Goal: Task Accomplishment & Management: Manage account settings

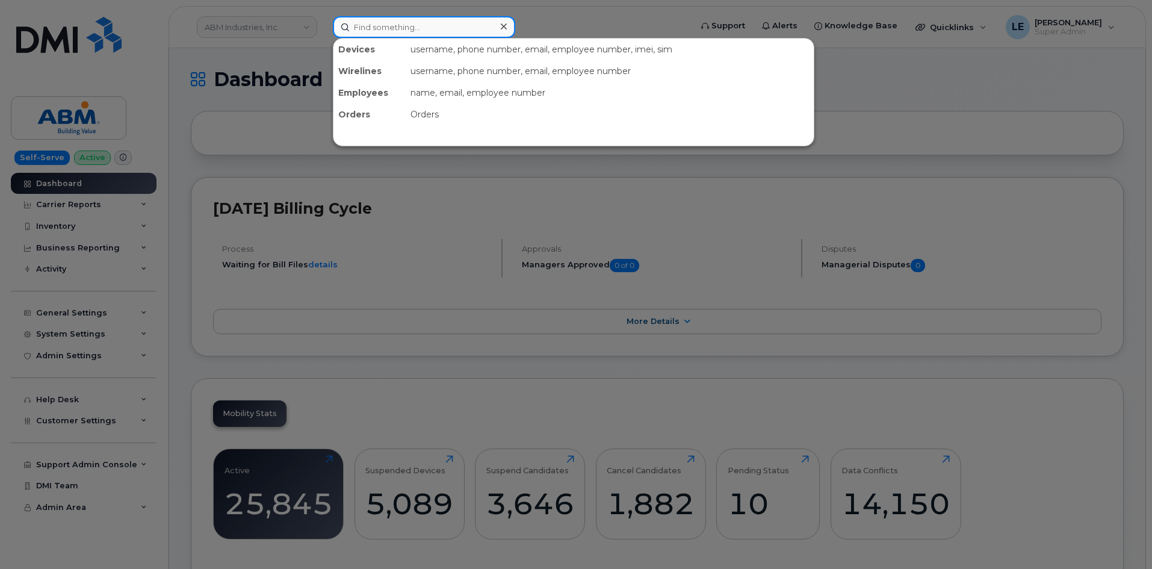
click at [472, 31] on input at bounding box center [424, 27] width 182 height 22
paste input "5063900143"
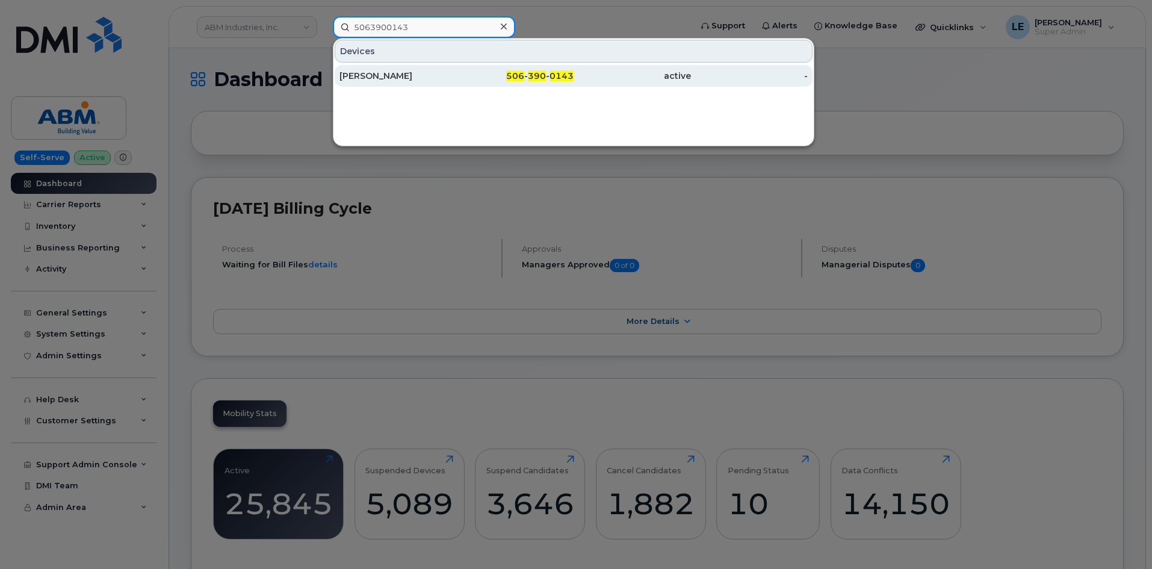
type input "5063900143"
click at [470, 71] on div "506 - 390 - 0143" at bounding box center [515, 76] width 117 height 12
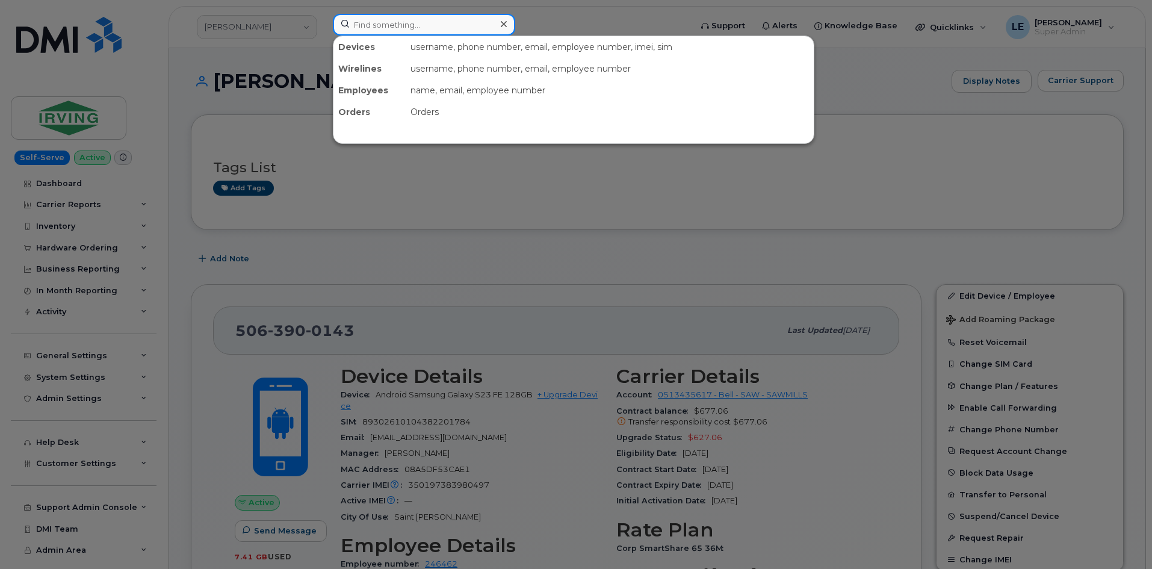
click at [373, 17] on input at bounding box center [424, 25] width 182 height 22
paste input "3306032524"
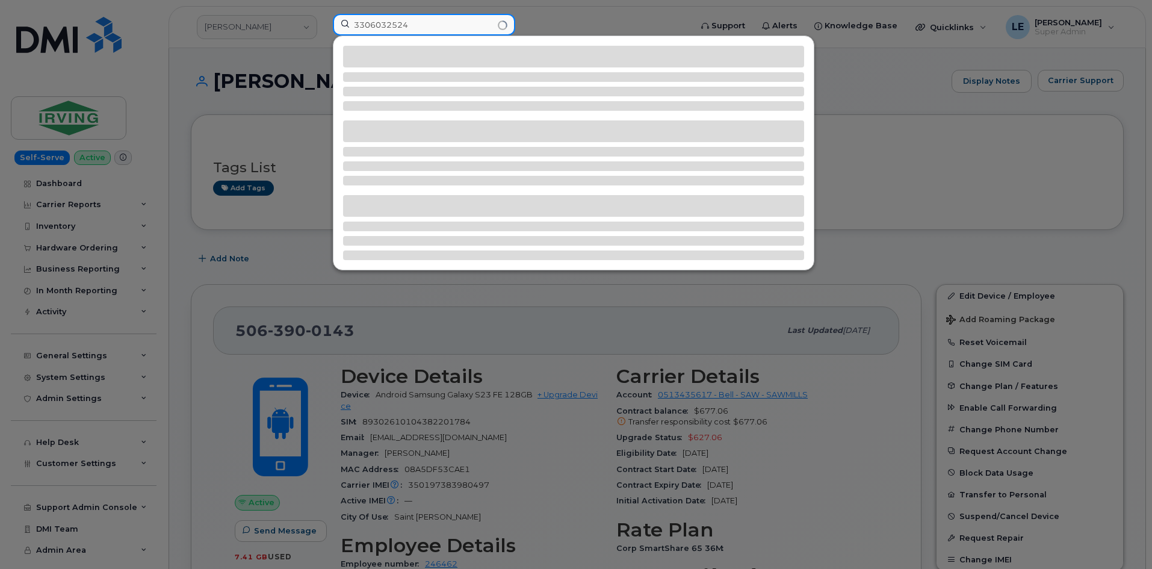
type input "3306032524"
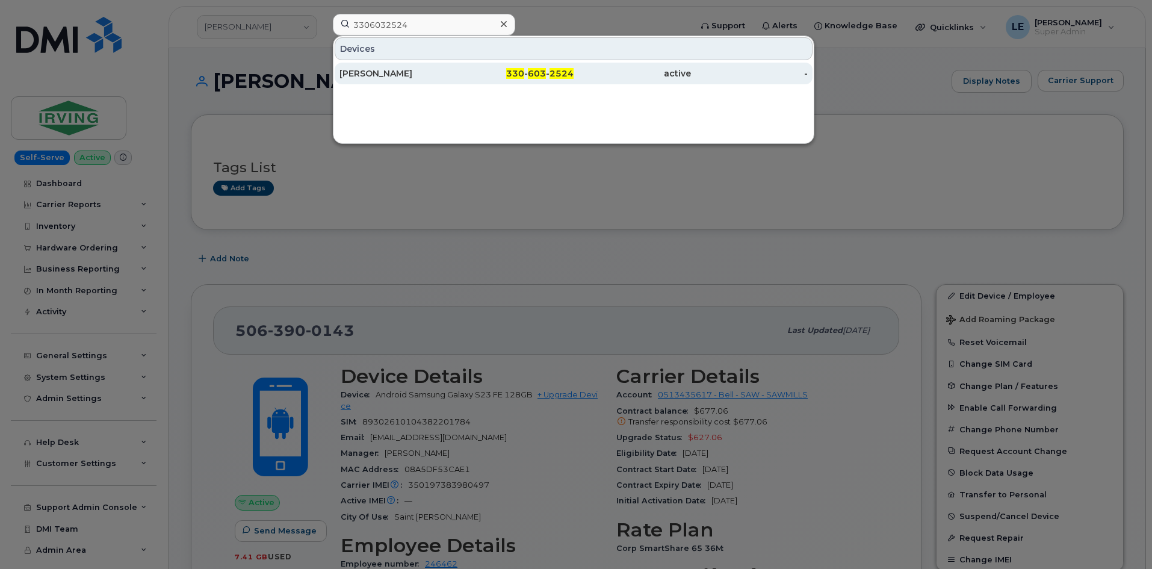
click at [425, 68] on div "[PERSON_NAME]" at bounding box center [397, 73] width 117 height 12
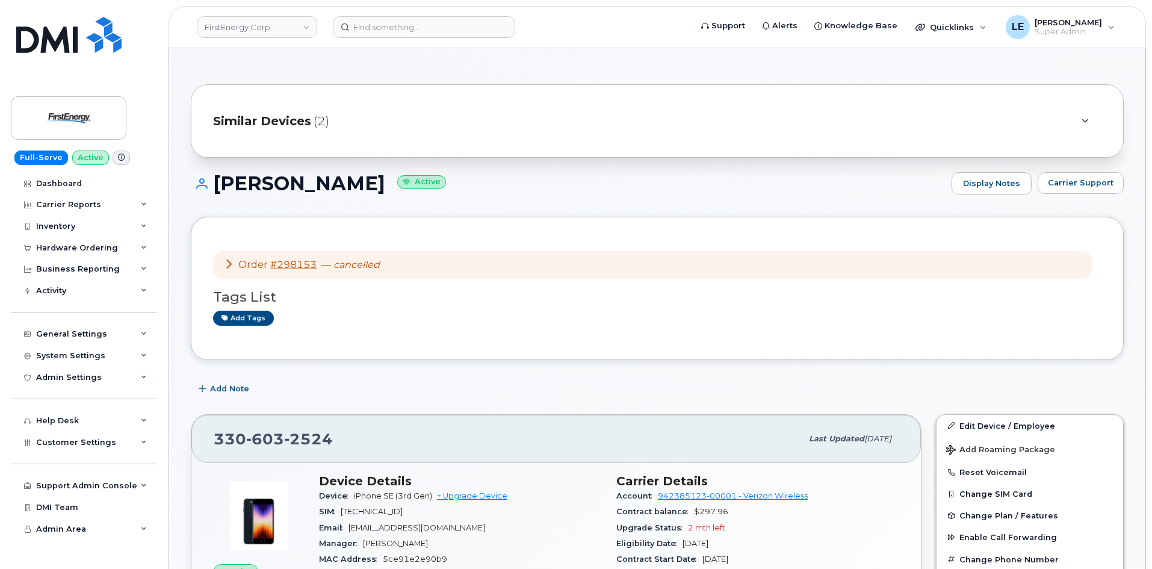
click at [600, 141] on div "Similar Devices (2)" at bounding box center [657, 120] width 933 height 73
click at [587, 124] on div "Similar Devices (2)" at bounding box center [640, 120] width 854 height 29
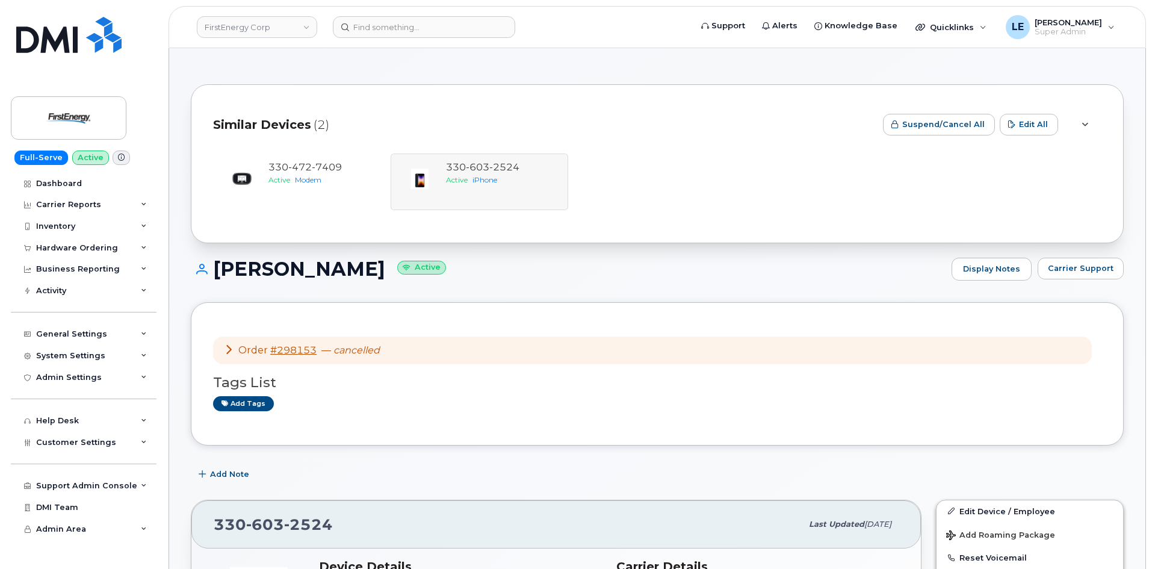
click at [587, 123] on div "Similar Devices (2)" at bounding box center [543, 124] width 660 height 36
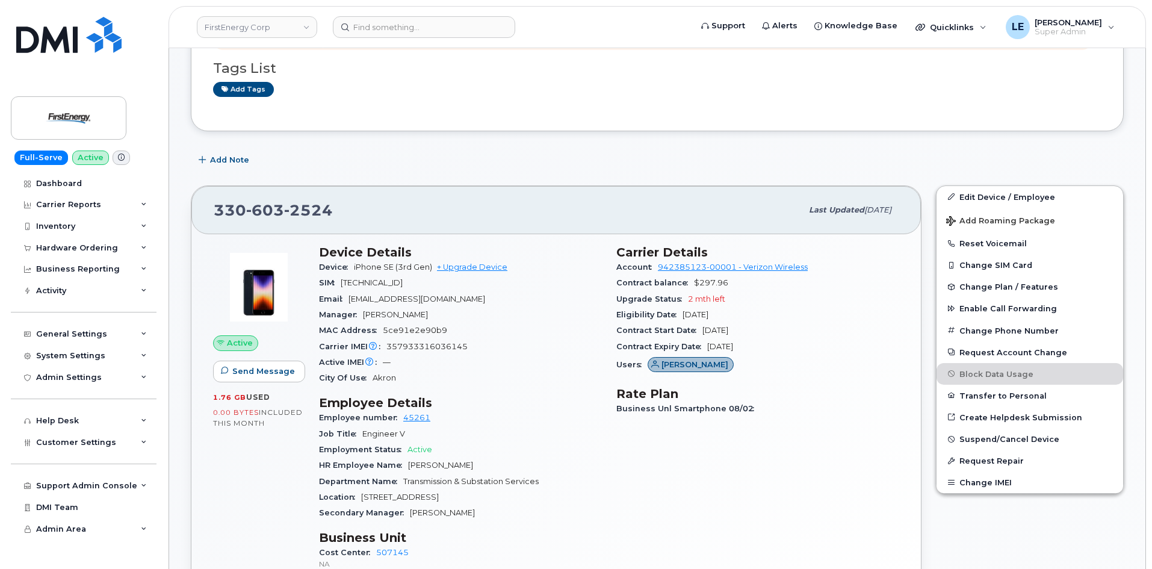
scroll to position [241, 0]
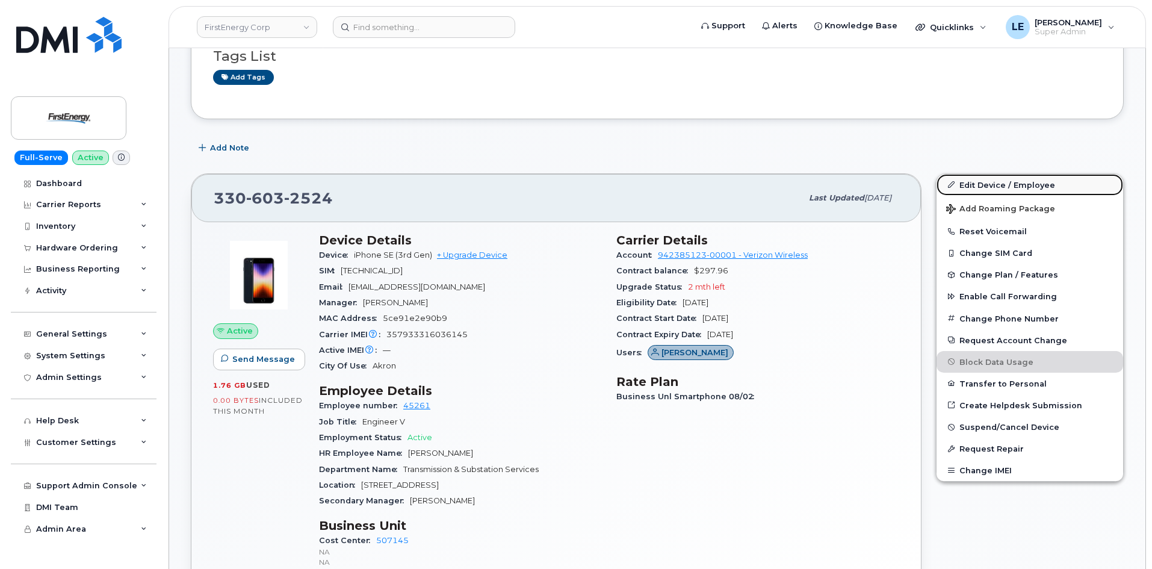
click at [1058, 183] on link "Edit Device / Employee" at bounding box center [1029, 185] width 187 height 22
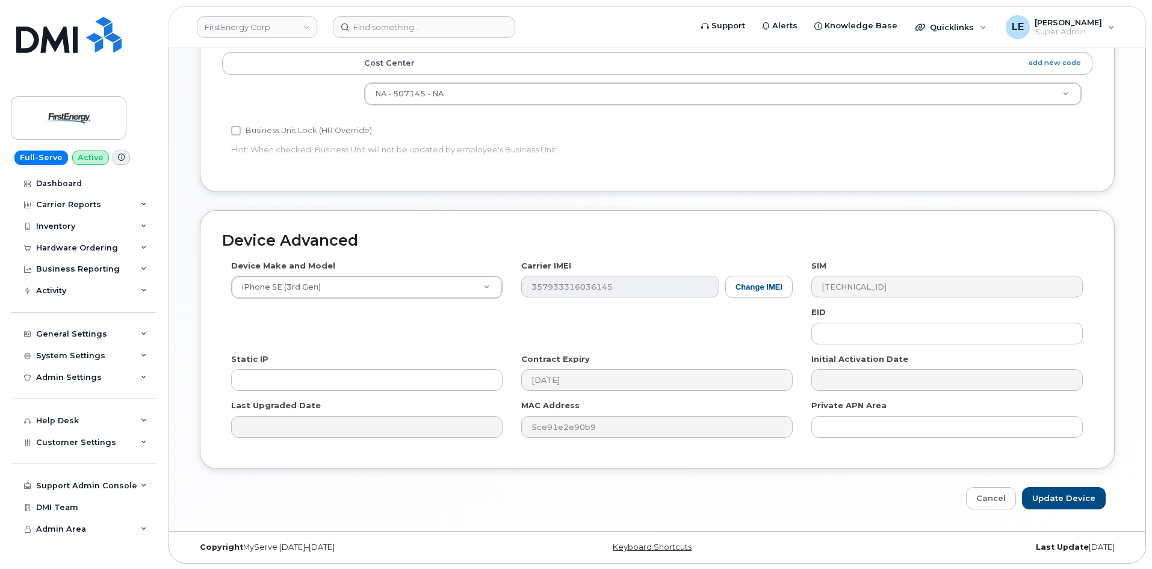
scroll to position [561, 0]
click at [754, 290] on button "Change IMEI" at bounding box center [758, 286] width 67 height 22
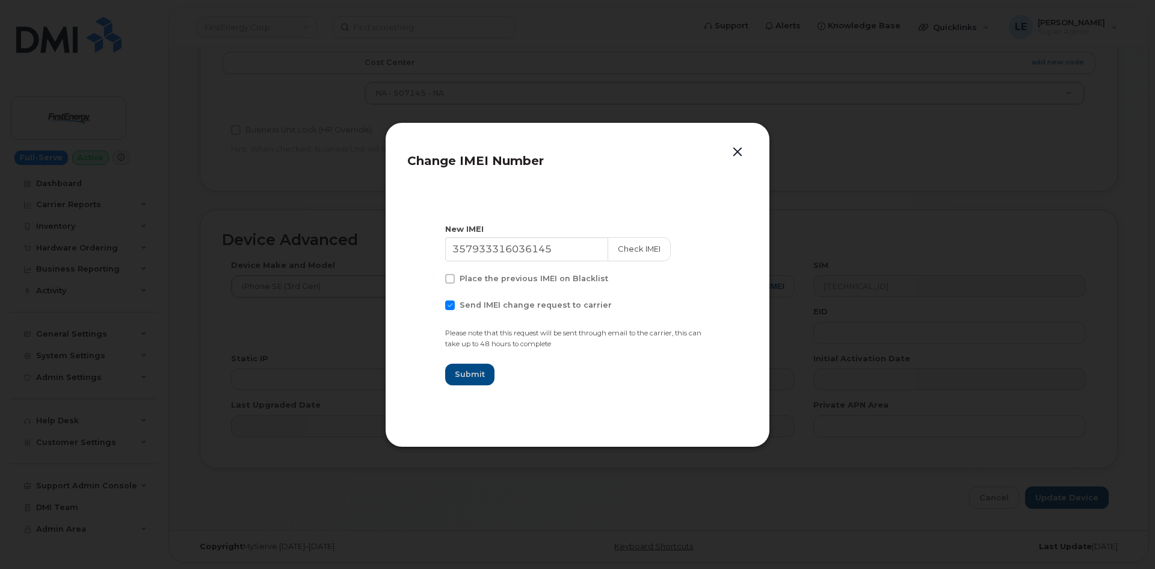
click at [740, 154] on button "button" at bounding box center [738, 152] width 18 height 17
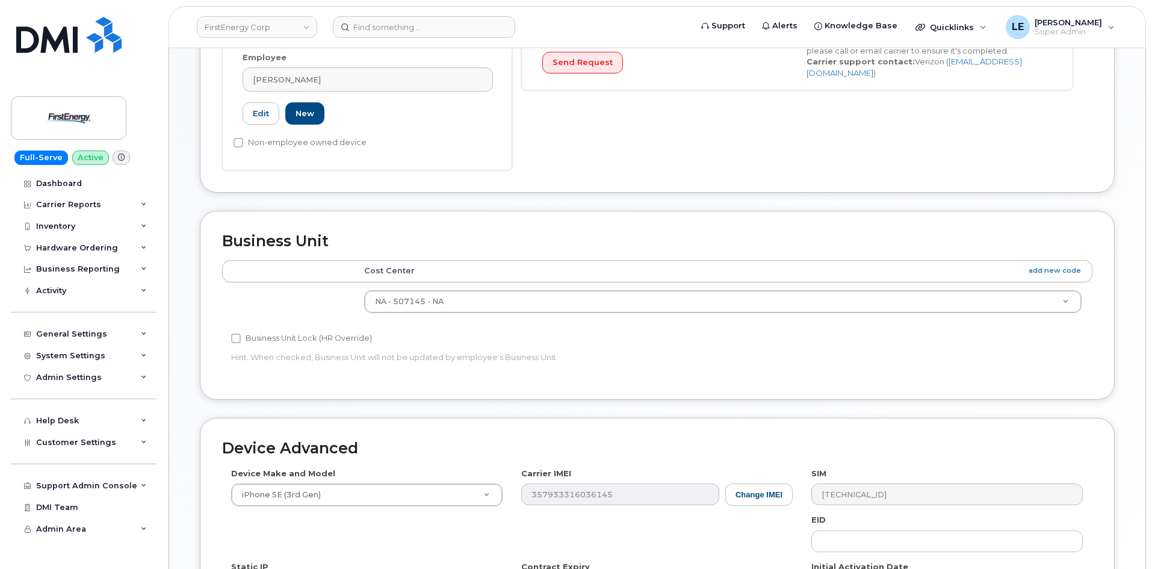
scroll to position [421, 0]
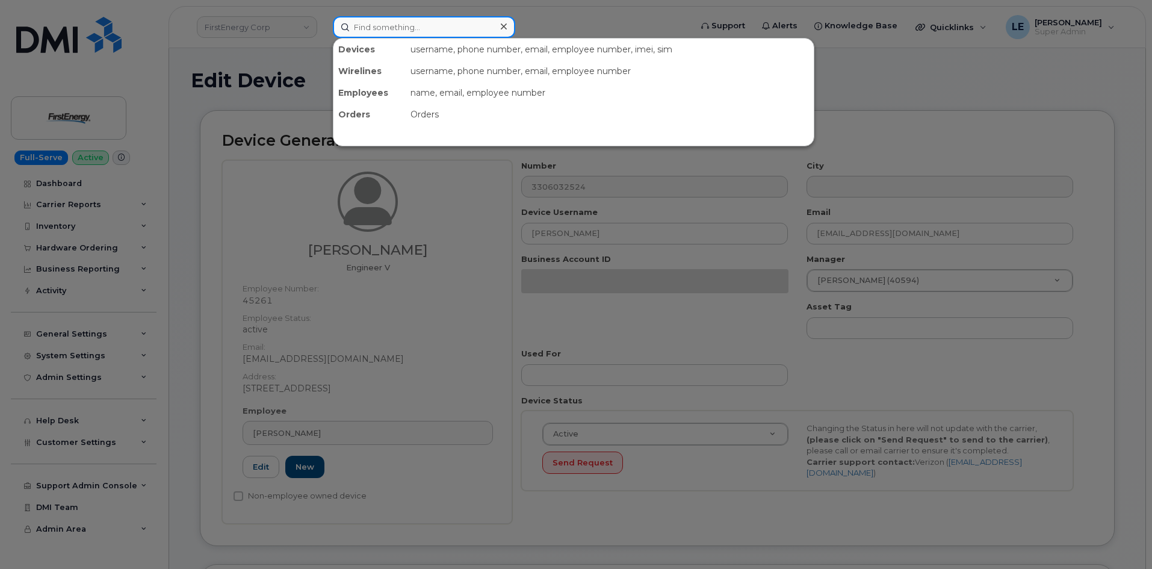
click at [362, 28] on input at bounding box center [424, 27] width 182 height 22
paste input "[PHONE_NUMBER]"
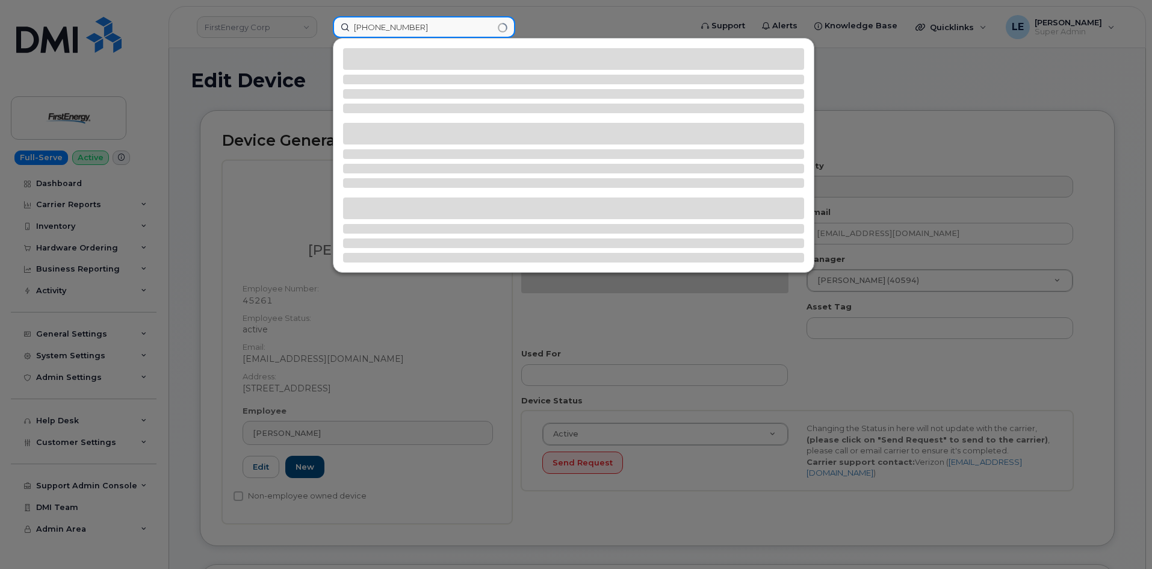
type input "[PHONE_NUMBER]"
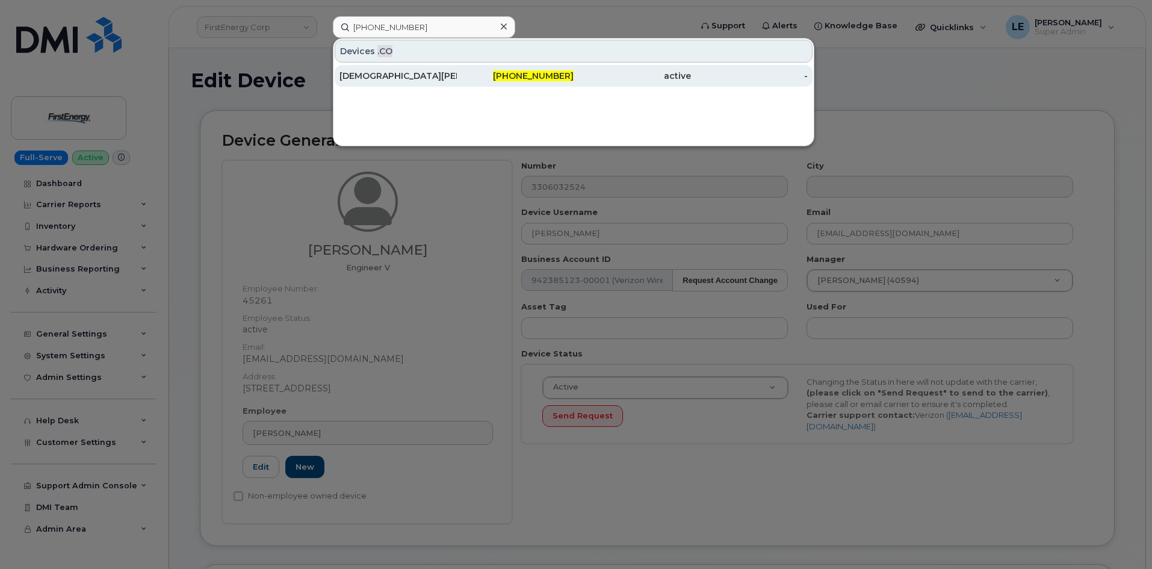
click at [452, 76] on div "[DEMOGRAPHIC_DATA][PERSON_NAME]" at bounding box center [397, 76] width 117 height 12
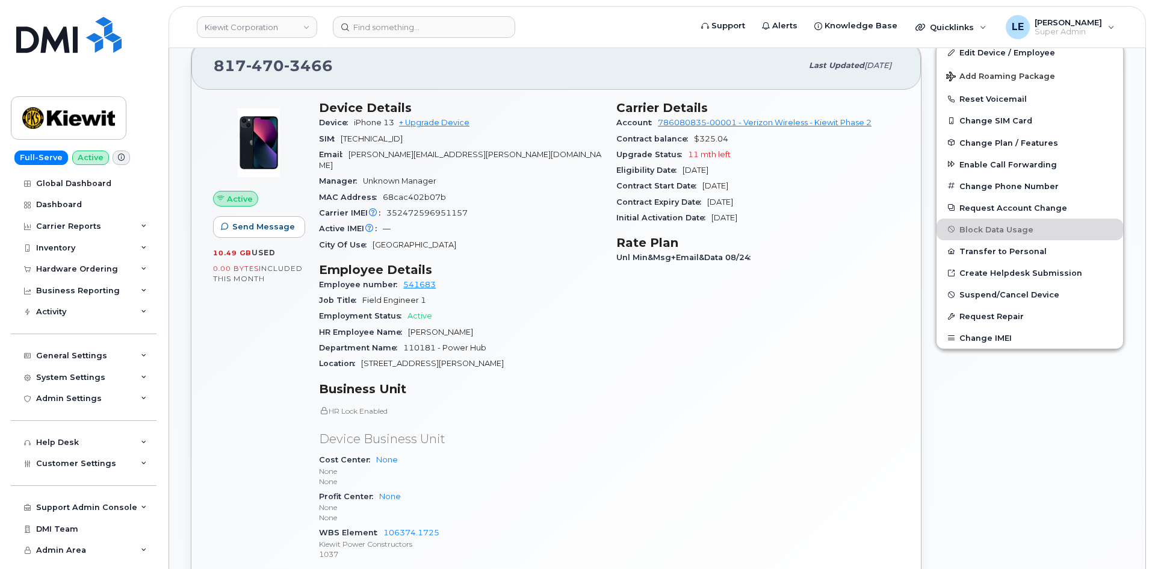
scroll to position [241, 0]
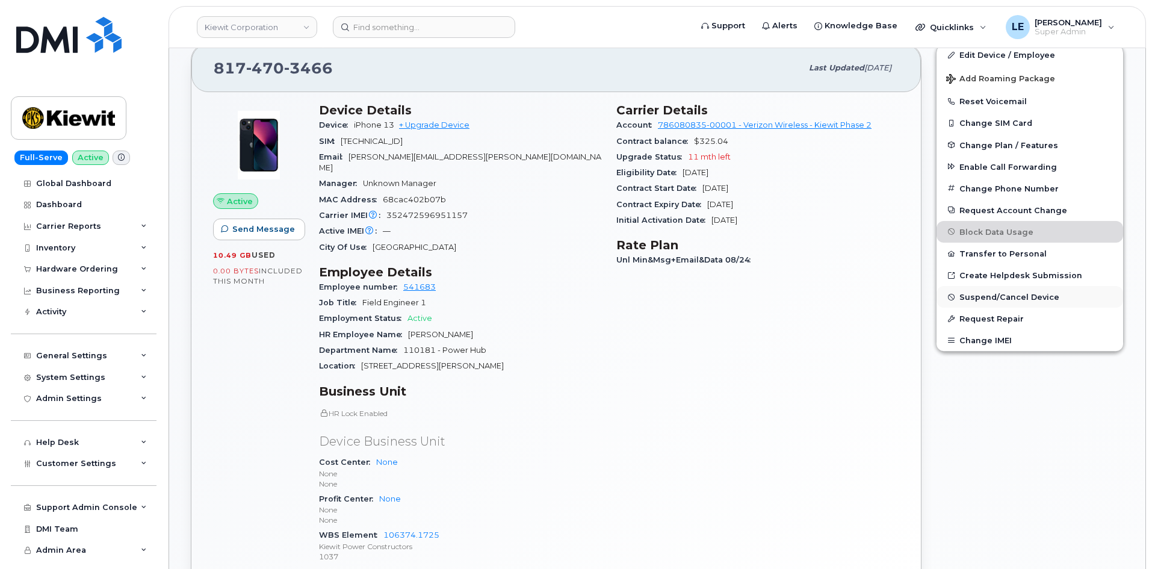
click at [992, 298] on span "Suspend/Cancel Device" at bounding box center [1009, 296] width 100 height 9
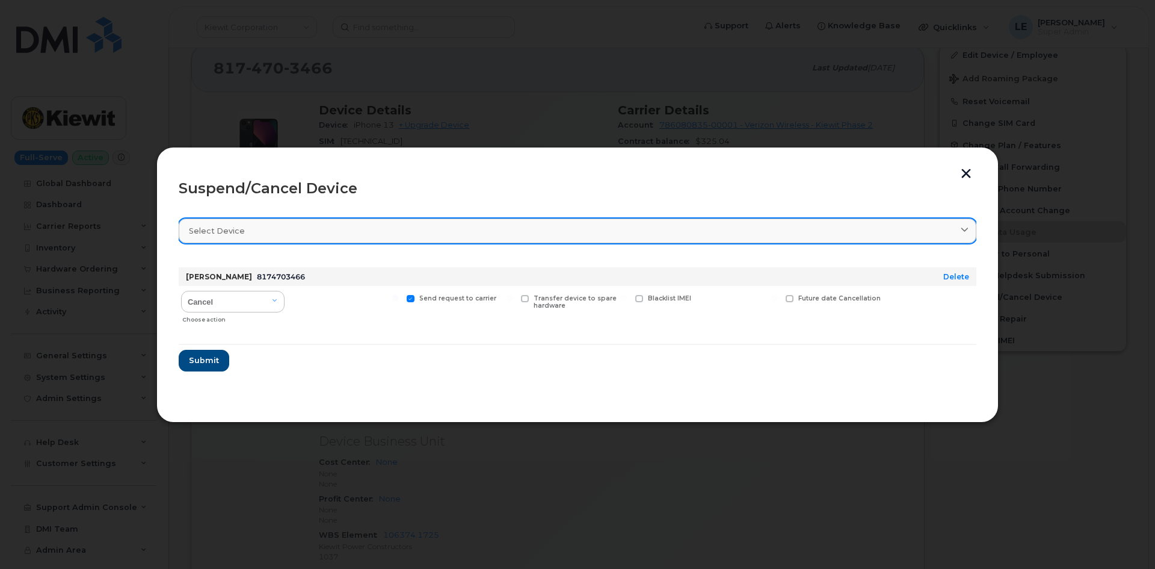
click at [256, 229] on div "Select device" at bounding box center [577, 230] width 777 height 11
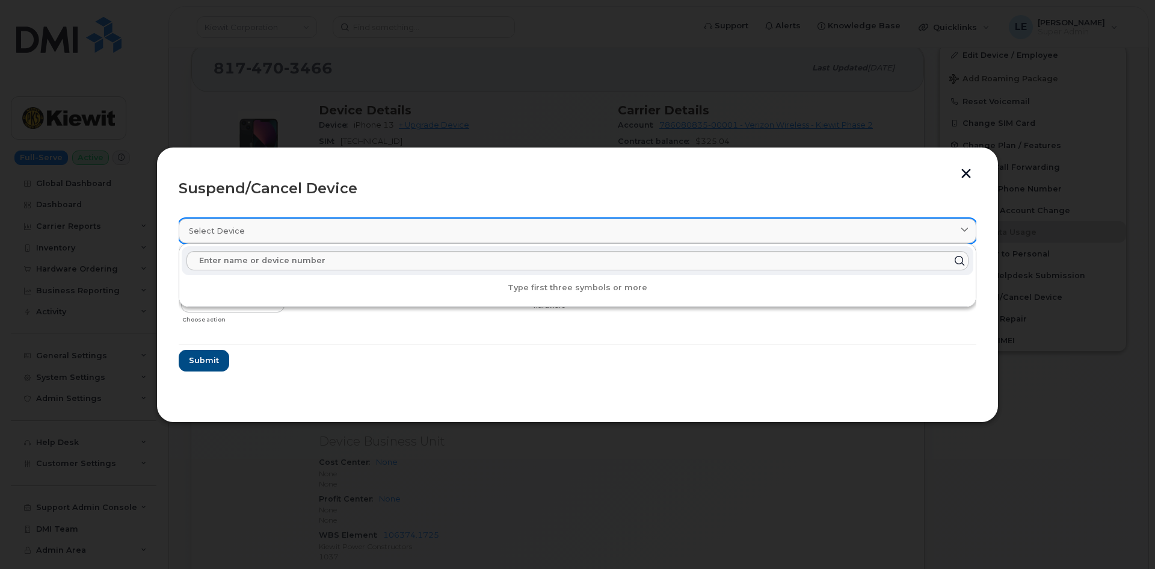
click at [256, 229] on div "Select device" at bounding box center [577, 230] width 777 height 11
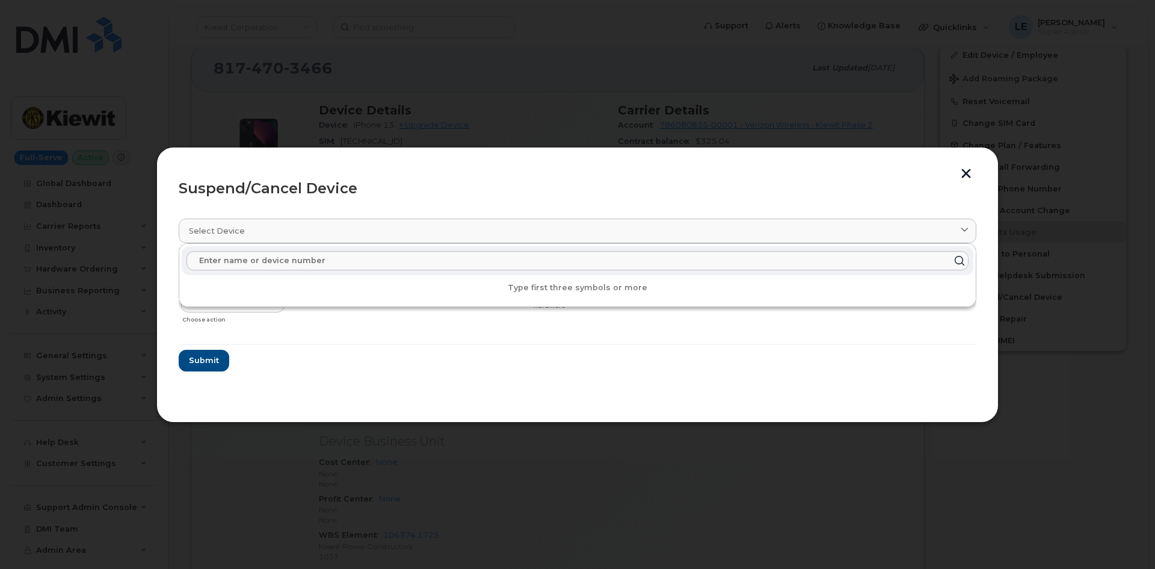
click at [303, 187] on div "Suspend/Cancel Device" at bounding box center [578, 188] width 798 height 14
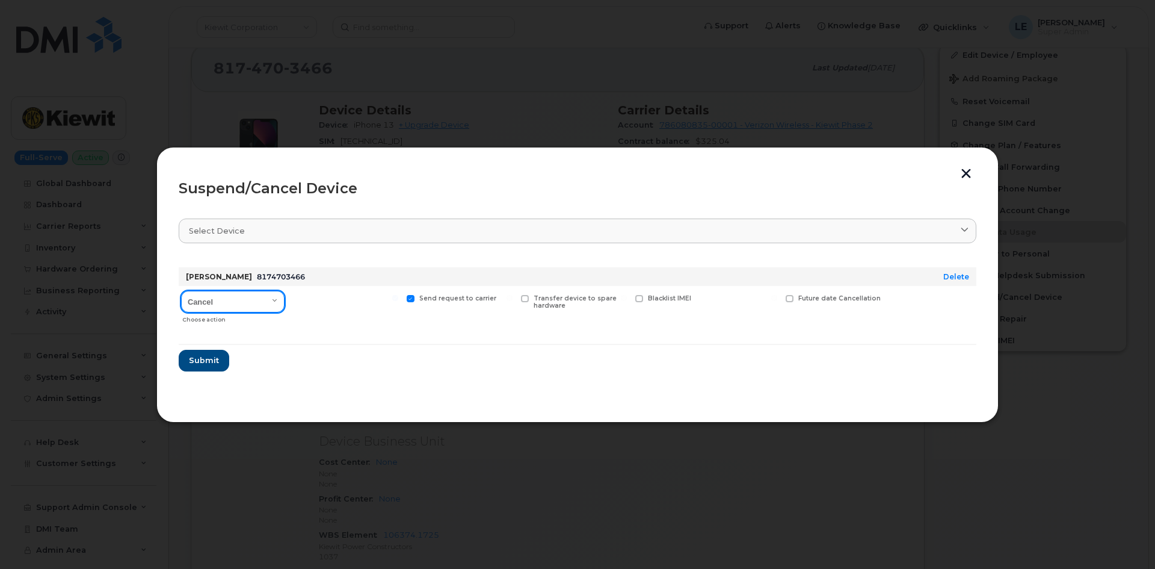
click at [238, 300] on select "Cancel Suspend - Reduced Rate Suspend - Full Rate Suspend - Lost Device/Stolen …" at bounding box center [232, 302] width 103 height 22
select select "[object Object]"
click at [181, 291] on select "Cancel Suspend - Reduced Rate Suspend - Full Rate Suspend - Lost Device/Stolen …" at bounding box center [232, 302] width 103 height 22
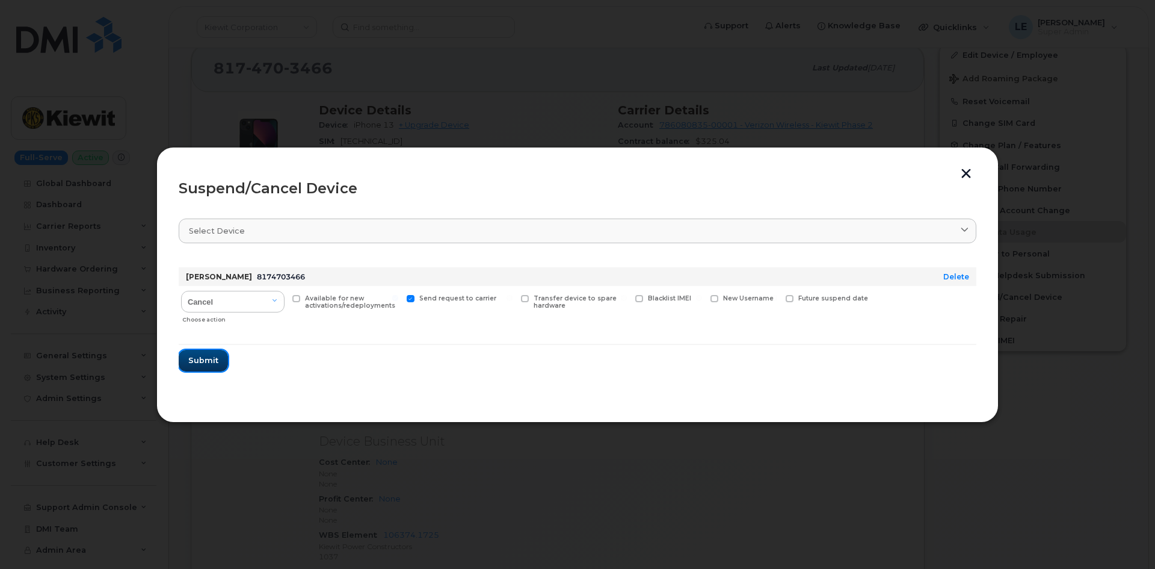
click at [206, 359] on span "Submit" at bounding box center [203, 359] width 30 height 11
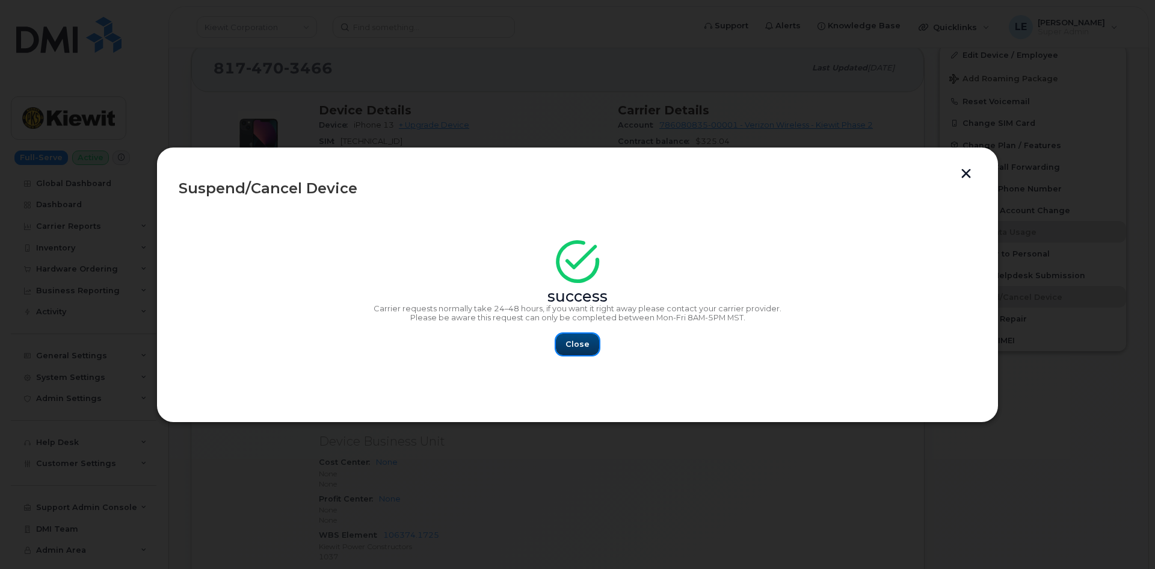
click at [579, 345] on span "Close" at bounding box center [578, 343] width 24 height 11
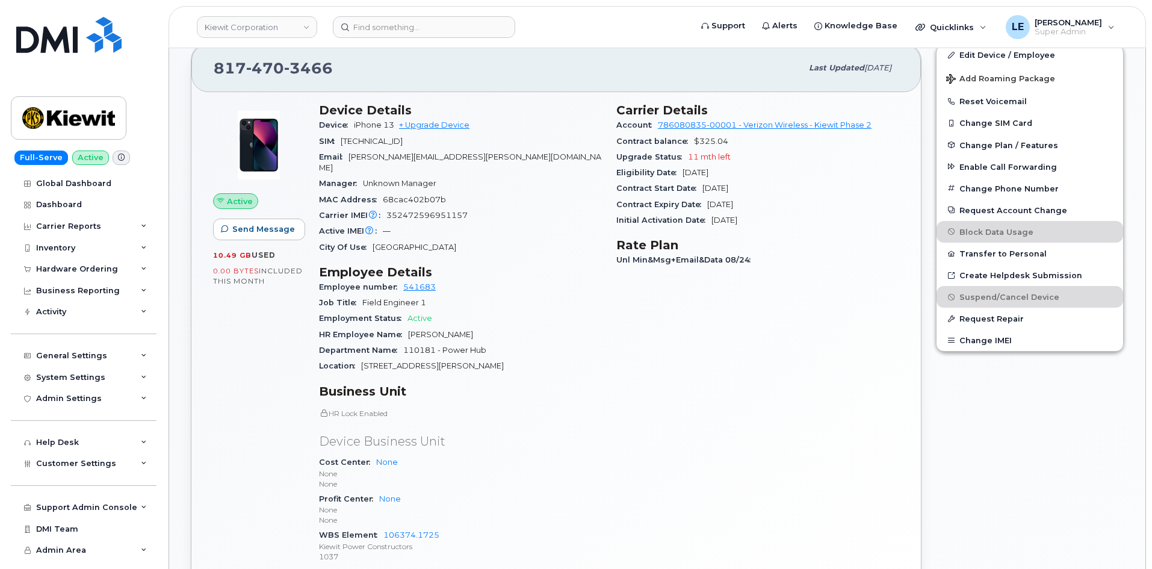
click at [395, 39] on header "Kiewit Corporation Support Alerts Knowledge Base Quicklinks Suspend / Cancel De…" at bounding box center [656, 27] width 977 height 42
click at [398, 28] on input at bounding box center [424, 27] width 182 height 22
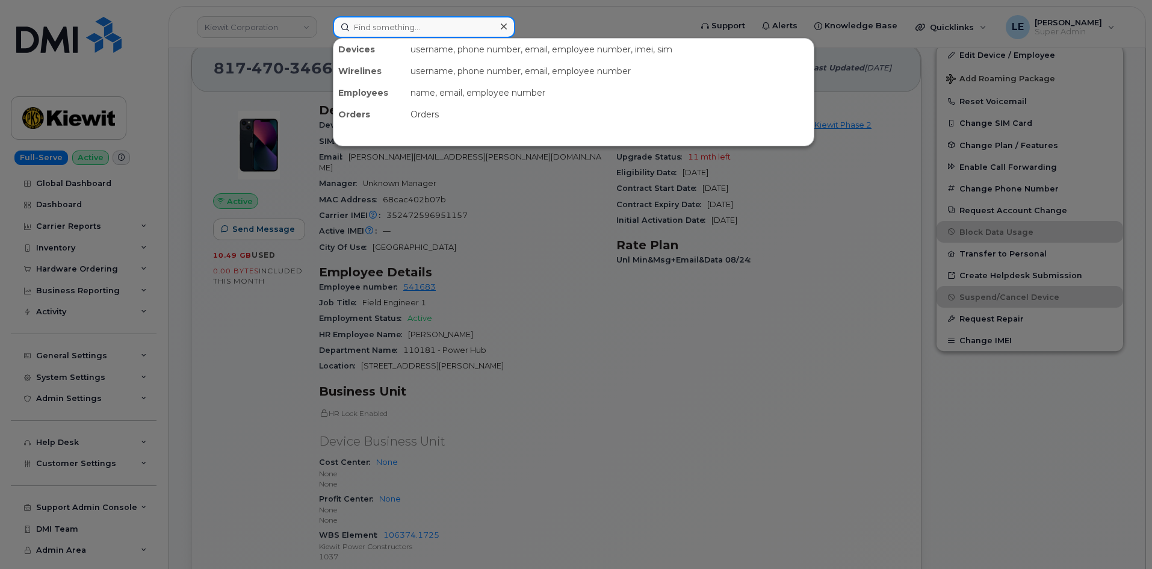
paste input "MICHAEL.WALCZYK@KIEWIT.COM"
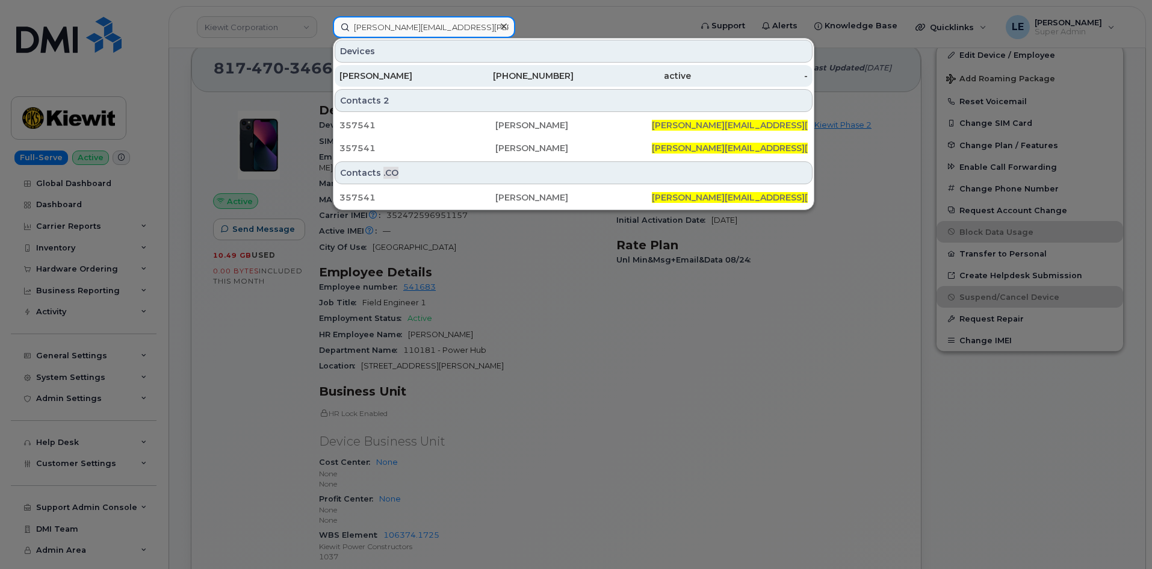
type input "MICHAEL.WALCZYK@KIEWIT.COM"
click at [430, 72] on div "MICHAEL WALCZYK" at bounding box center [397, 76] width 117 height 12
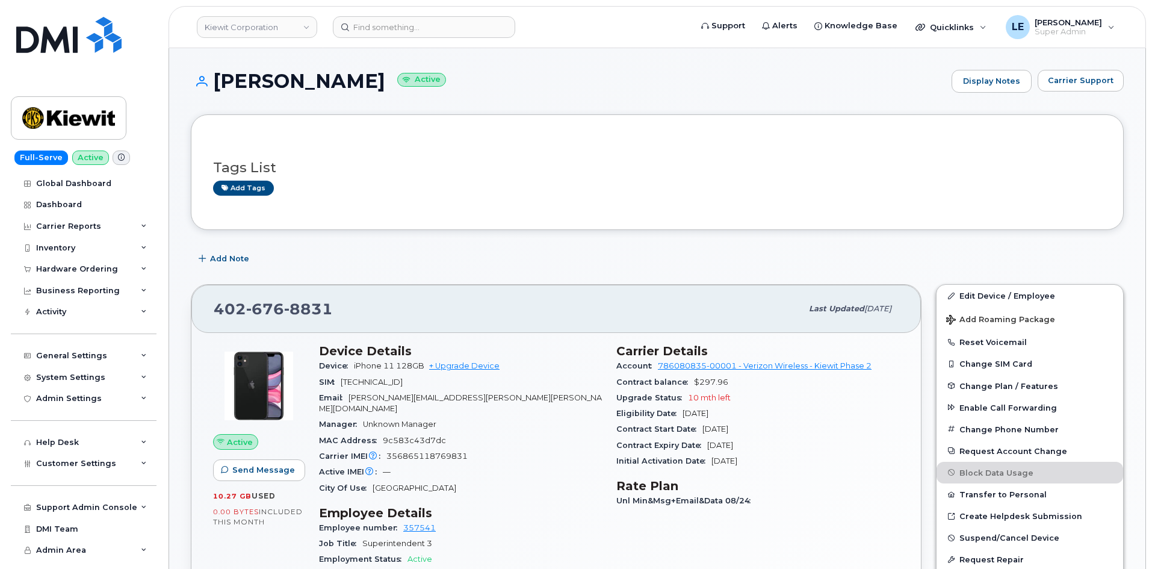
click at [495, 229] on div "Tags List Add tags" at bounding box center [657, 172] width 933 height 116
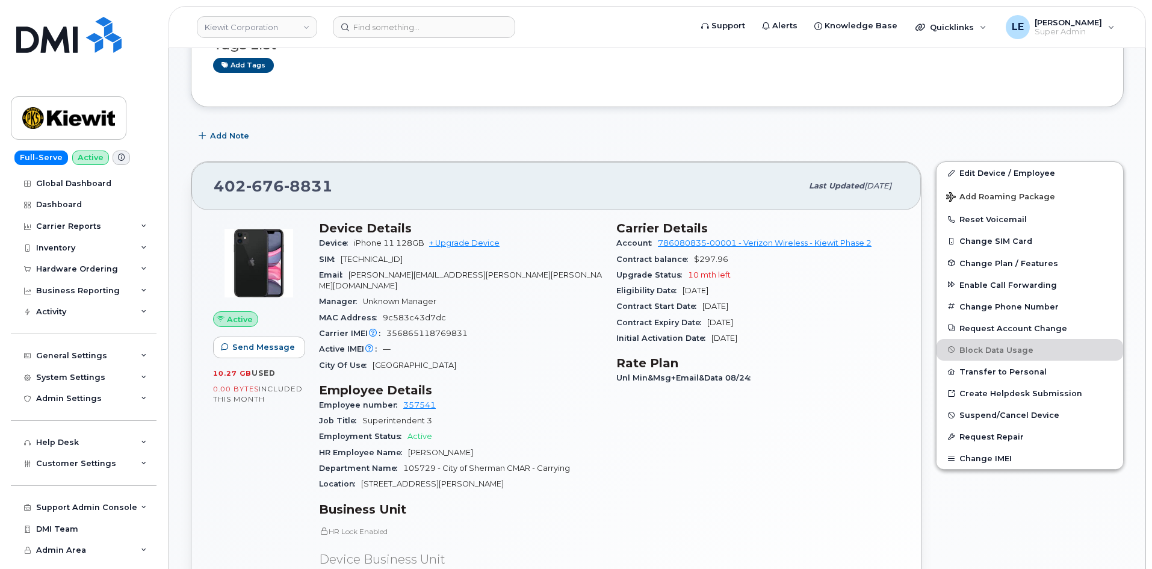
scroll to position [120, 0]
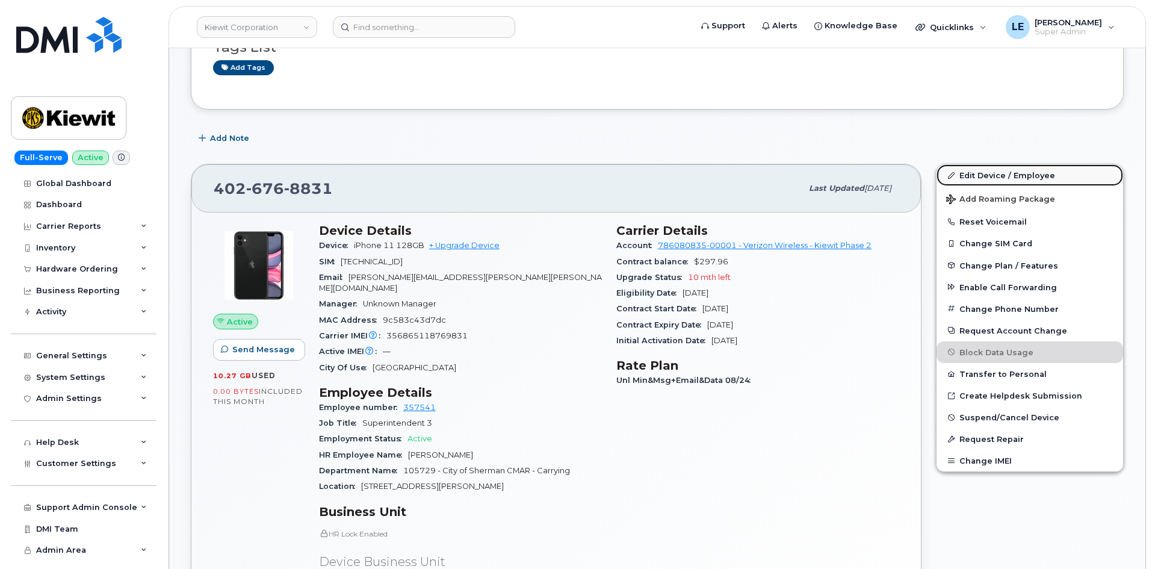
click at [968, 168] on link "Edit Device / Employee" at bounding box center [1029, 175] width 187 height 22
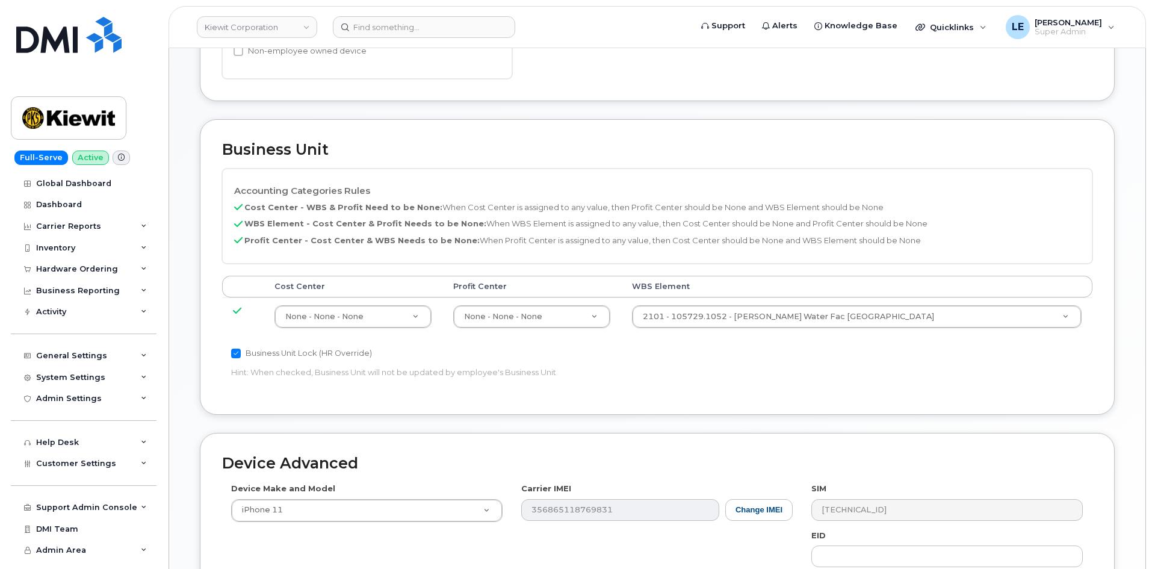
scroll to position [481, 0]
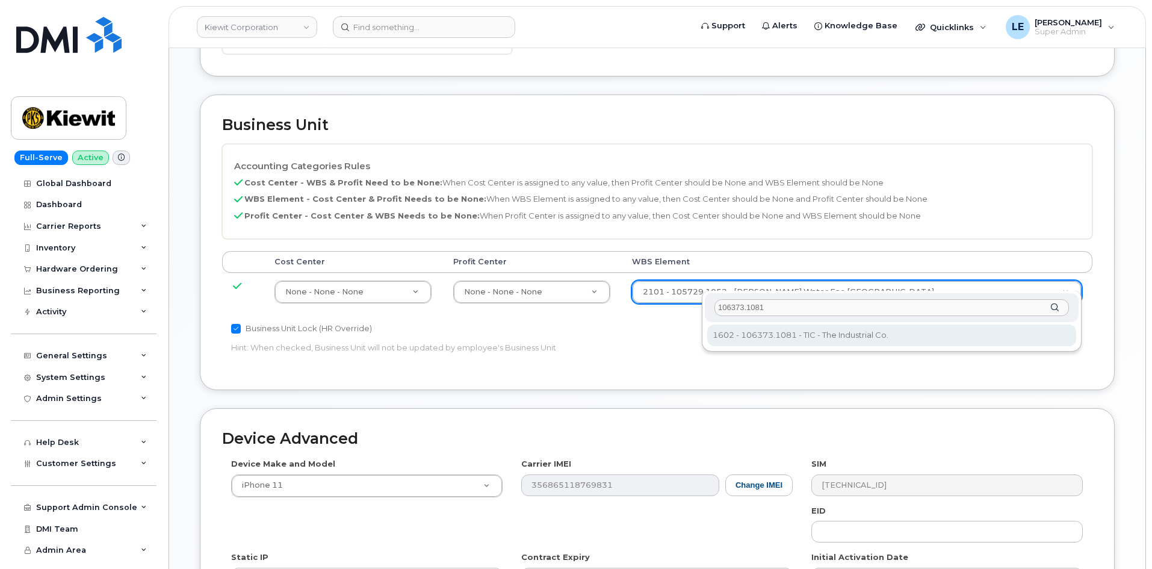
type input "106373.1081"
type input "35050978"
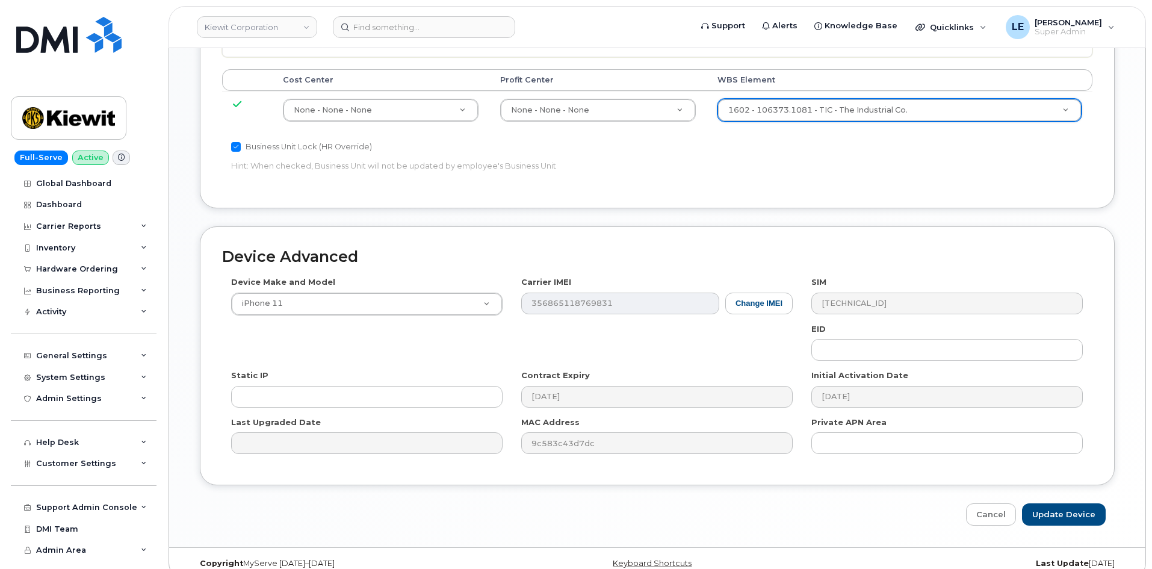
scroll to position [668, 0]
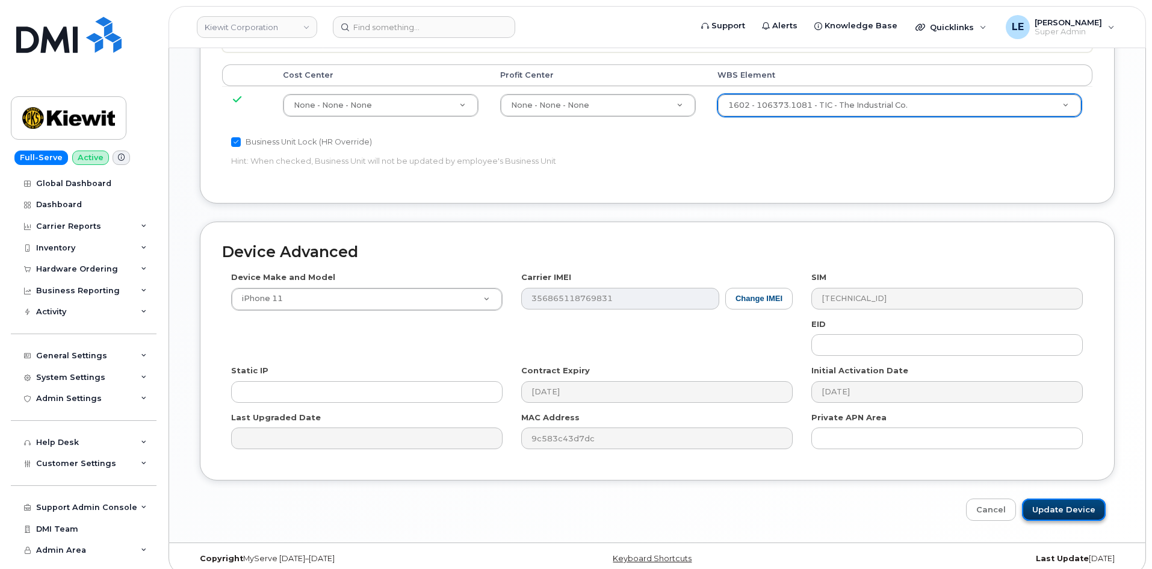
click at [1044, 498] on input "Update Device" at bounding box center [1064, 509] width 84 height 22
type input "Saving..."
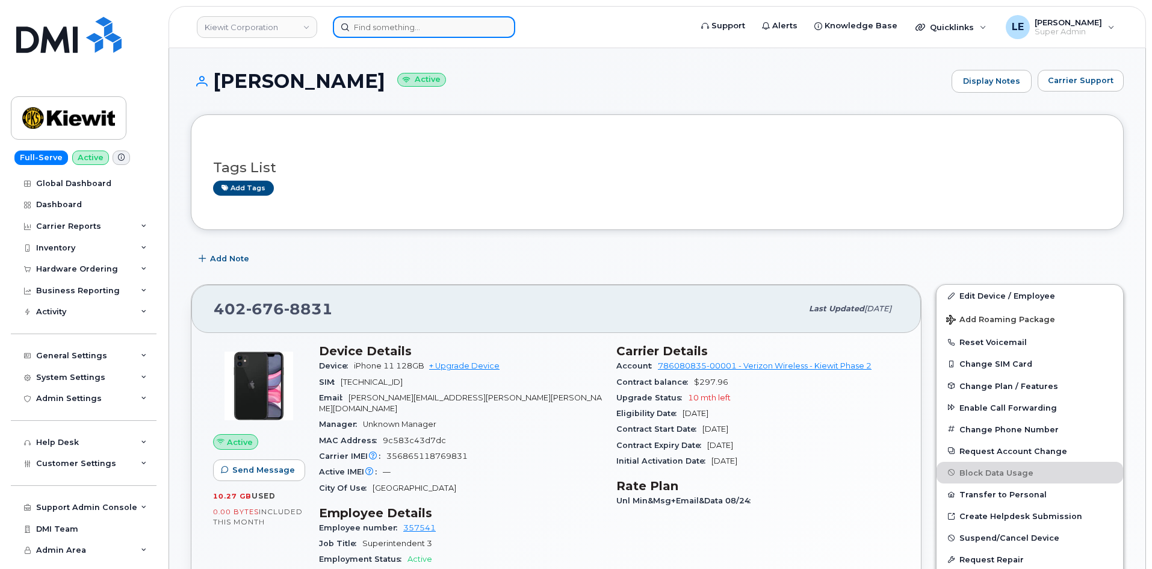
click at [434, 36] on input at bounding box center [424, 27] width 182 height 22
paste input "8645098290"
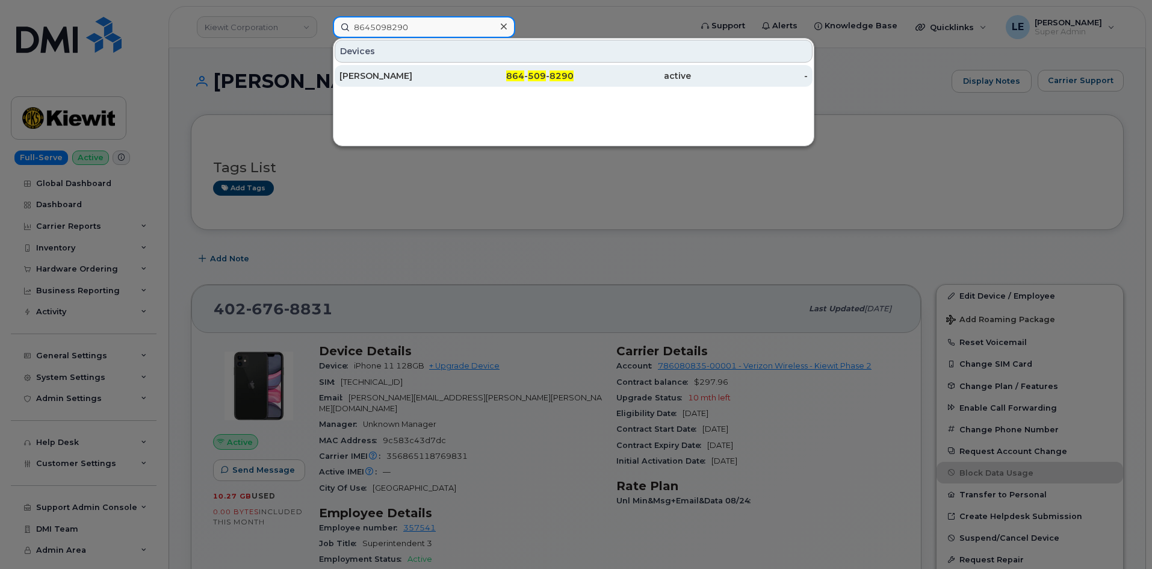
type input "8645098290"
click at [431, 69] on div "[PERSON_NAME]" at bounding box center [397, 76] width 117 height 22
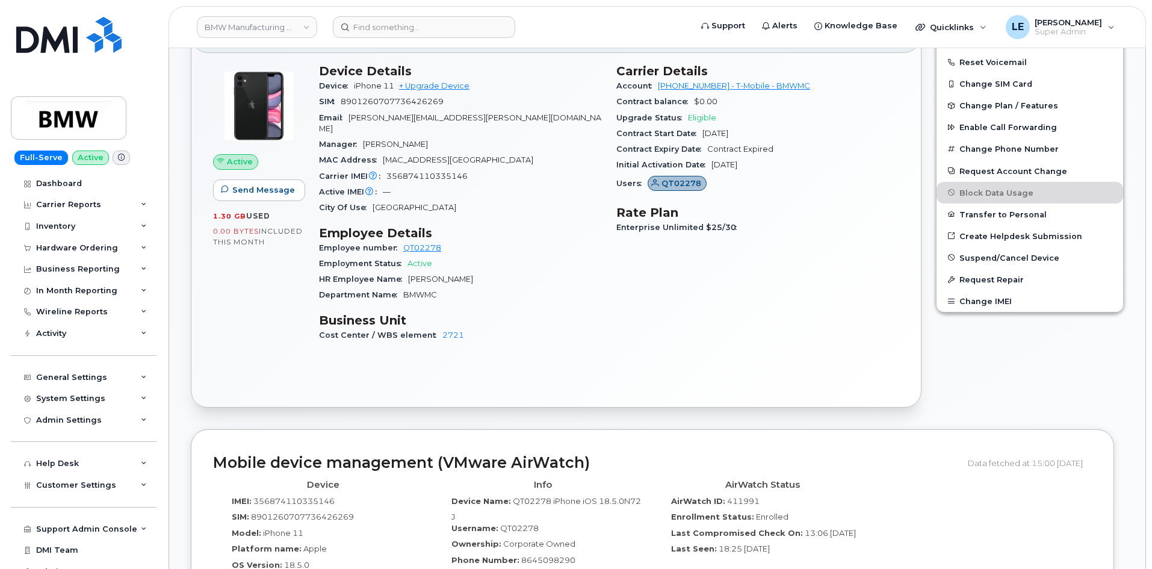
scroll to position [602, 0]
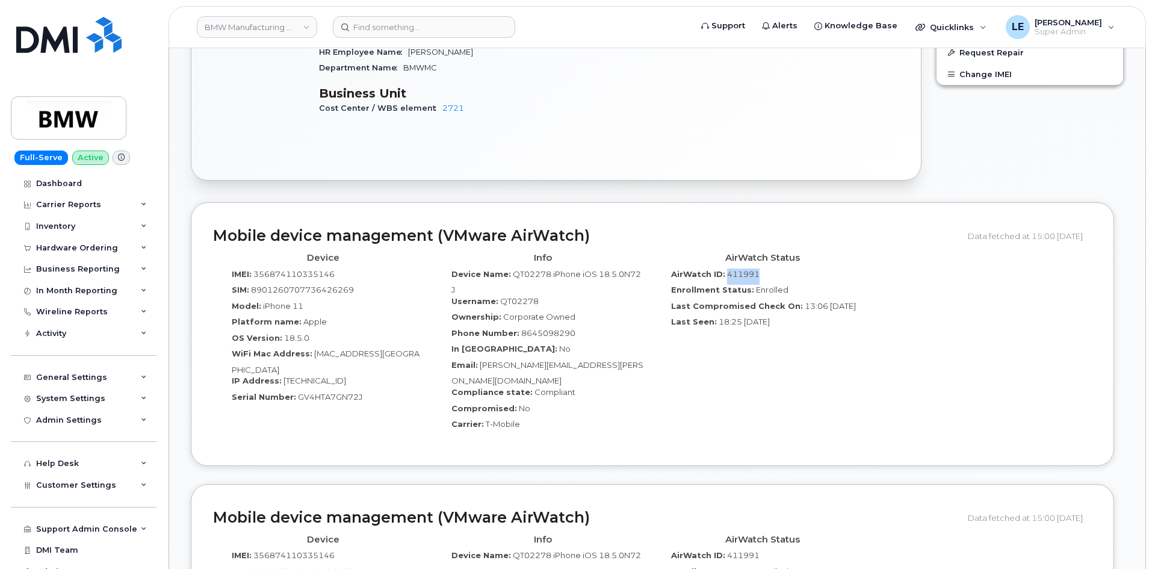
drag, startPoint x: 724, startPoint y: 264, endPoint x: 773, endPoint y: 265, distance: 48.1
click at [773, 268] on div "AirWatch ID: 411991" at bounding box center [762, 276] width 202 height 16
copy span "411991"
click at [463, 30] on input at bounding box center [424, 27] width 182 height 22
paste input "2363395278"
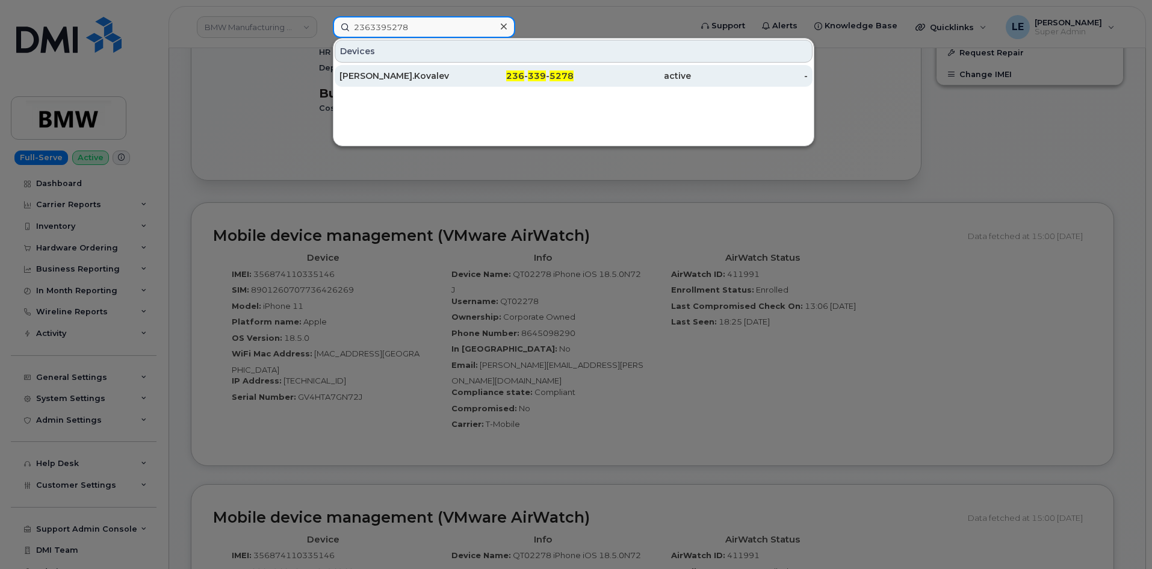
type input "2363395278"
click at [425, 69] on div "[PERSON_NAME].Kovalev" at bounding box center [397, 76] width 117 height 22
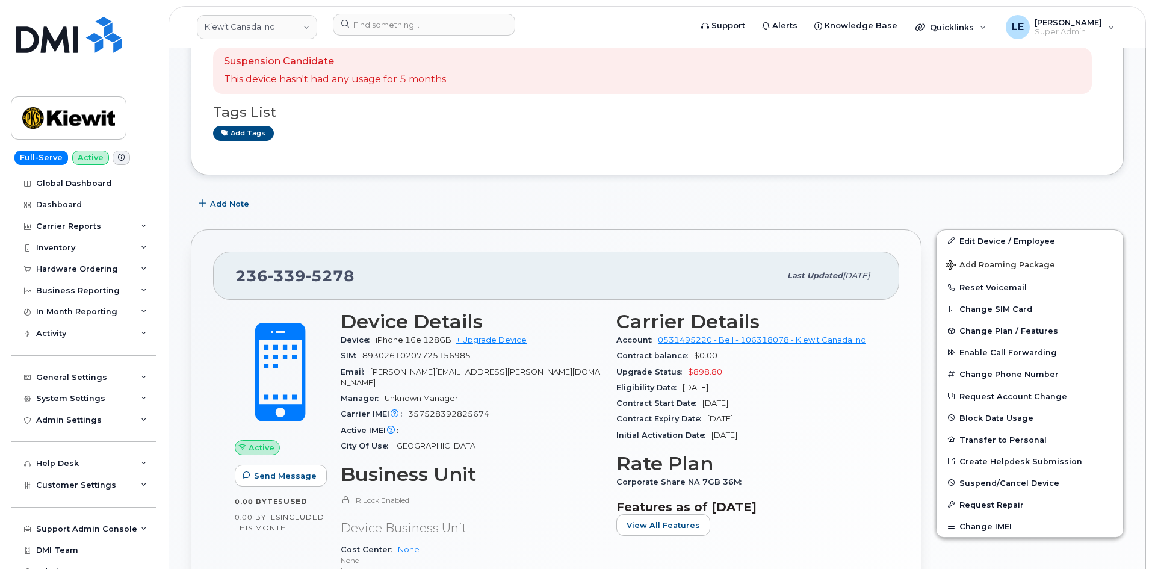
scroll to position [120, 0]
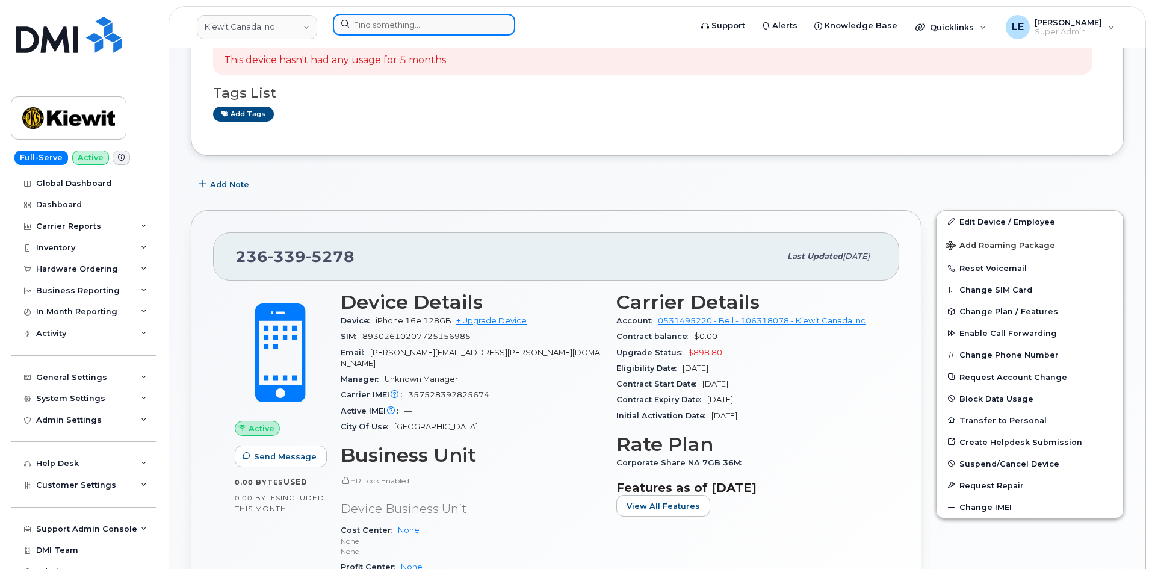
click at [401, 27] on input at bounding box center [424, 25] width 182 height 22
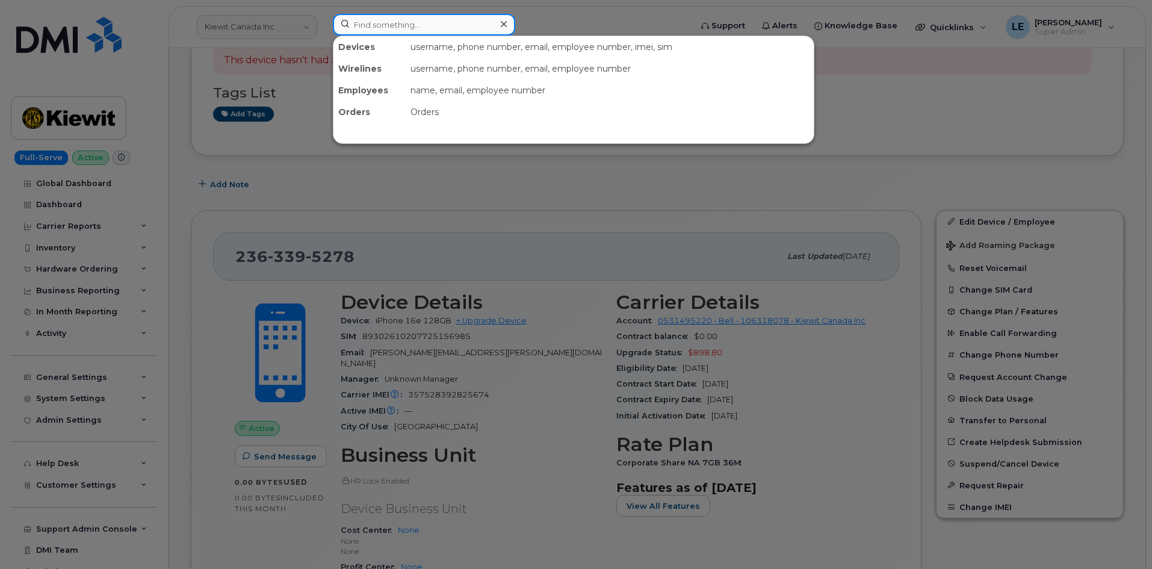
paste input "7802315207"
type input "7802315207"
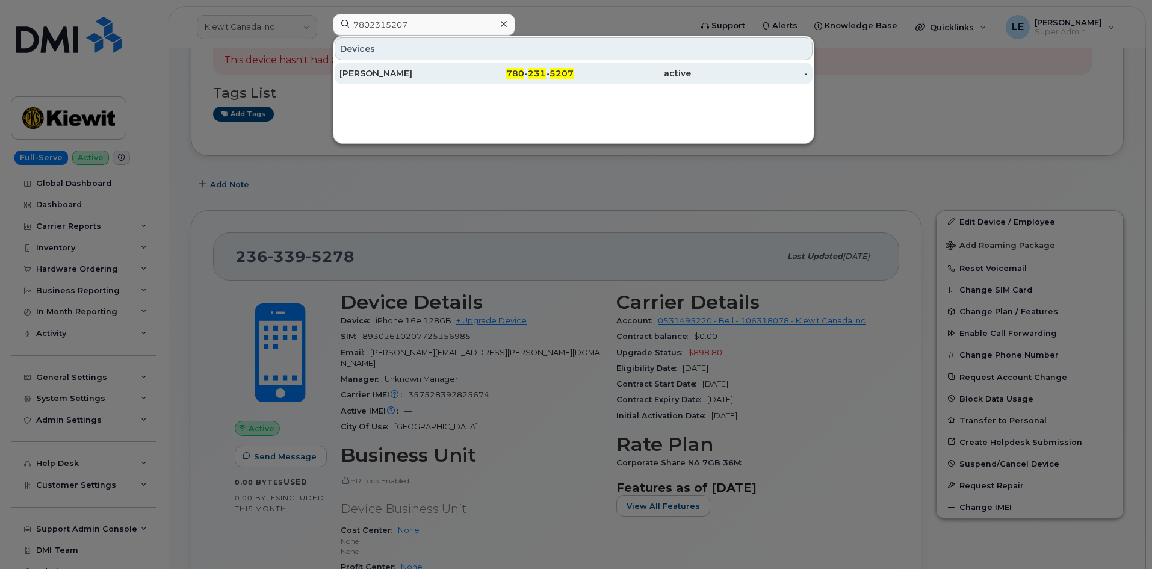
click at [408, 72] on div "[PERSON_NAME]" at bounding box center [397, 73] width 117 height 12
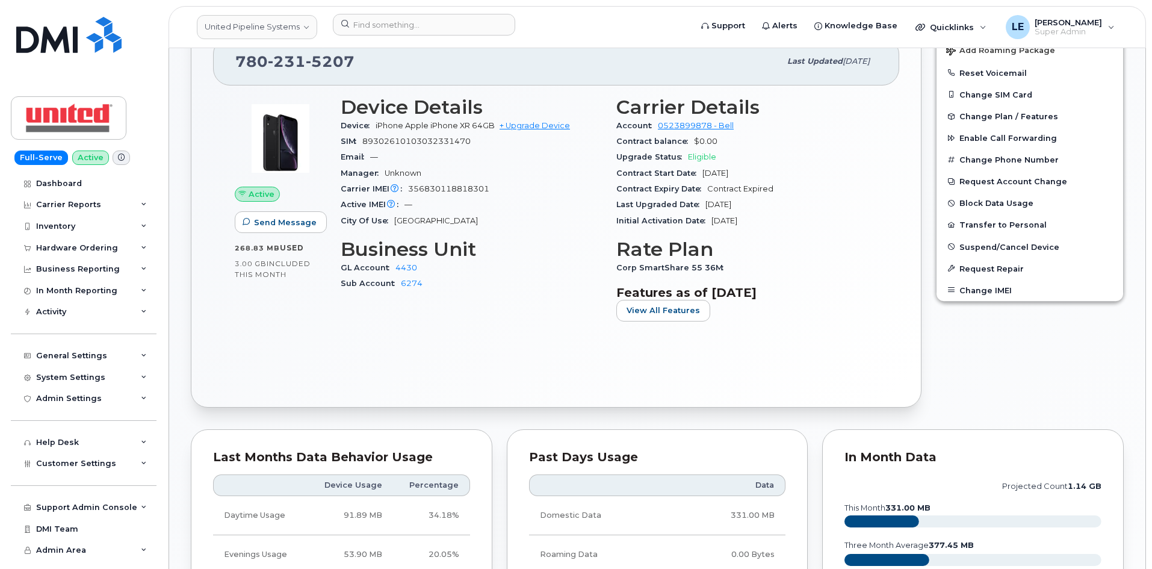
scroll to position [301, 0]
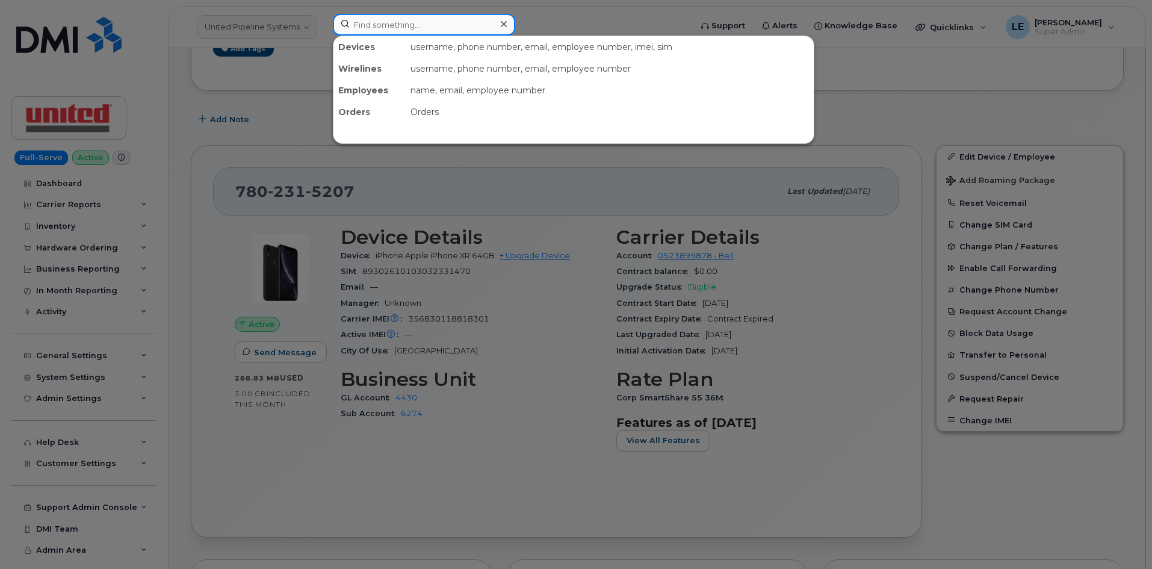
click at [508, 29] on div at bounding box center [424, 25] width 182 height 22
paste input "9706203442"
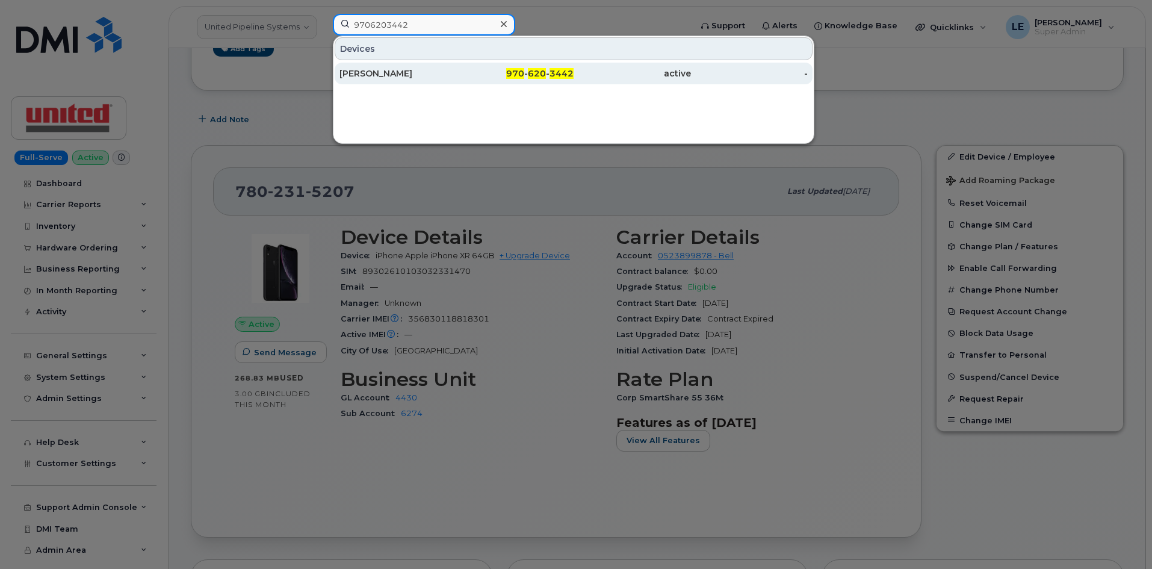
type input "9706203442"
click at [448, 65] on div "[PERSON_NAME]" at bounding box center [397, 74] width 117 height 22
